Goal: Task Accomplishment & Management: Manage account settings

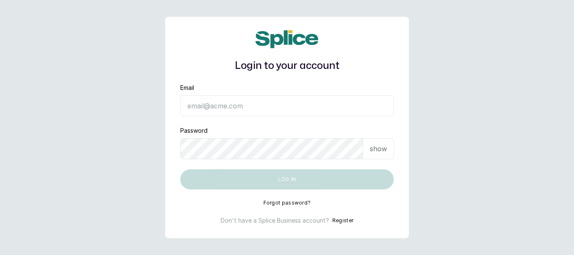
click at [257, 105] on input "Email" at bounding box center [286, 105] width 213 height 21
type input "[EMAIL_ADDRESS][DOMAIN_NAME]"
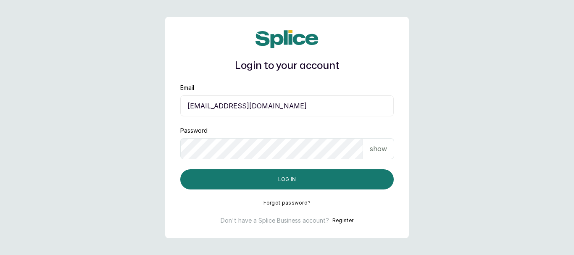
click at [375, 150] on p "show" at bounding box center [378, 149] width 17 height 10
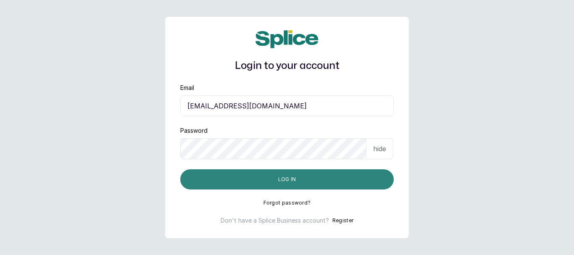
click at [287, 181] on button "Log in" at bounding box center [286, 179] width 213 height 20
